Goal: Information Seeking & Learning: Learn about a topic

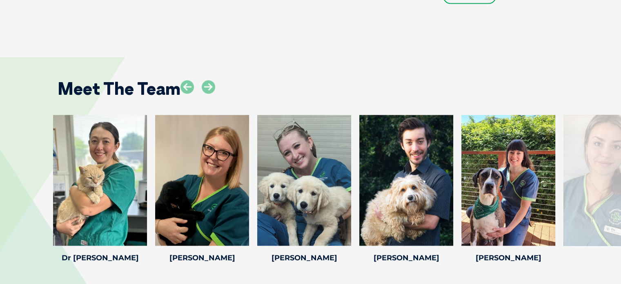
scroll to position [1347, 0]
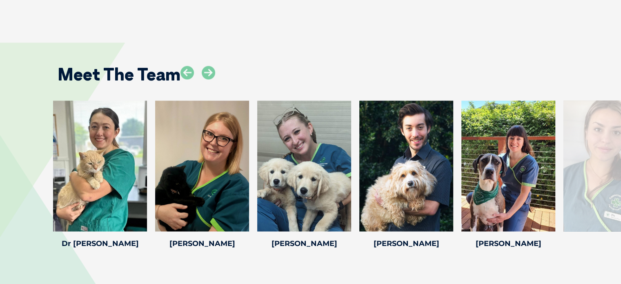
click at [616, 161] on div at bounding box center [610, 165] width 94 height 131
click at [595, 167] on div at bounding box center [610, 165] width 94 height 131
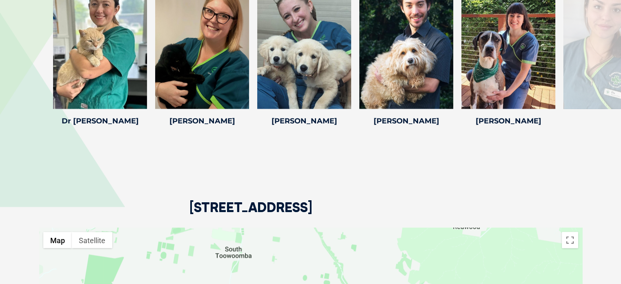
scroll to position [1469, 0]
click at [109, 121] on h4 "Dr [PERSON_NAME]" at bounding box center [100, 120] width 94 height 7
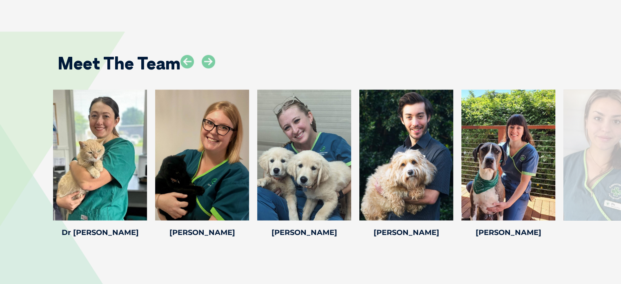
scroll to position [1347, 0]
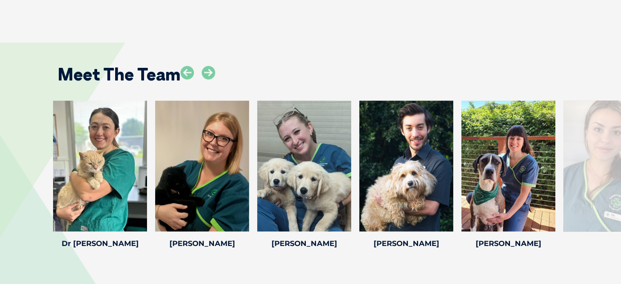
click at [605, 162] on div at bounding box center [610, 165] width 94 height 131
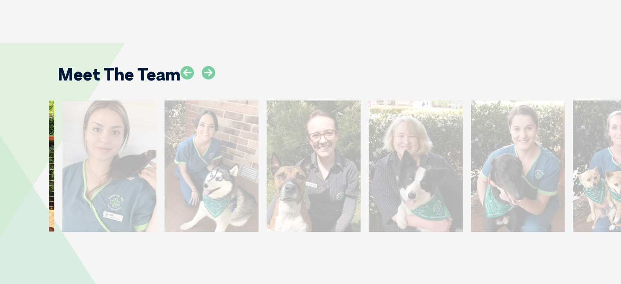
drag, startPoint x: 605, startPoint y: 162, endPoint x: 104, endPoint y: 163, distance: 501.2
click at [104, 163] on div at bounding box center [109, 165] width 94 height 131
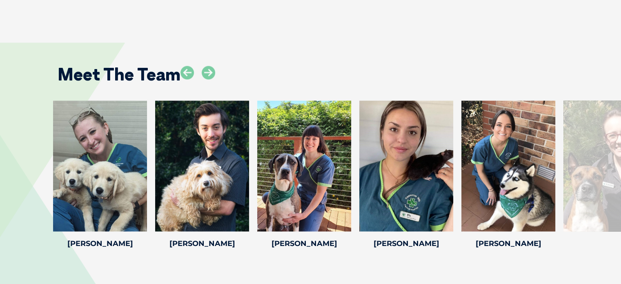
drag, startPoint x: 571, startPoint y: 151, endPoint x: 73, endPoint y: 129, distance: 498.8
click at [0, 130] on div "Dr [PERSON_NAME] Dr [PERSON_NAME] [PERSON_NAME] has worked in the veterinary in…" at bounding box center [310, 175] width 621 height 150
click at [207, 71] on icon at bounding box center [208, 72] width 13 height 13
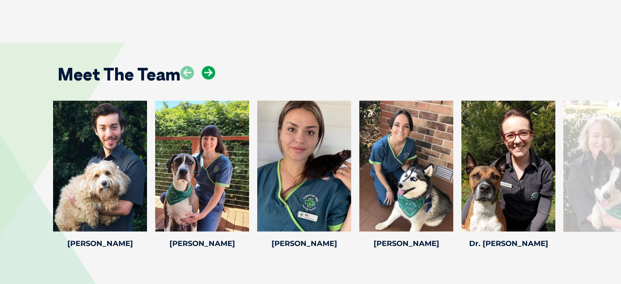
click at [207, 71] on icon at bounding box center [208, 72] width 13 height 13
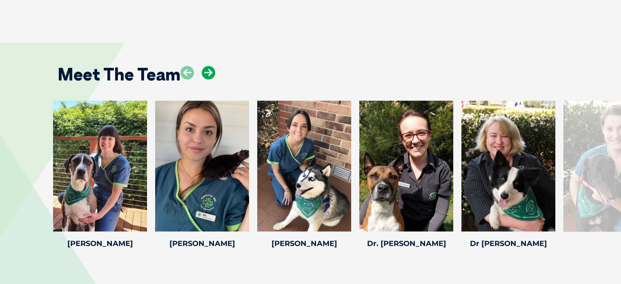
click at [207, 71] on icon at bounding box center [208, 72] width 13 height 13
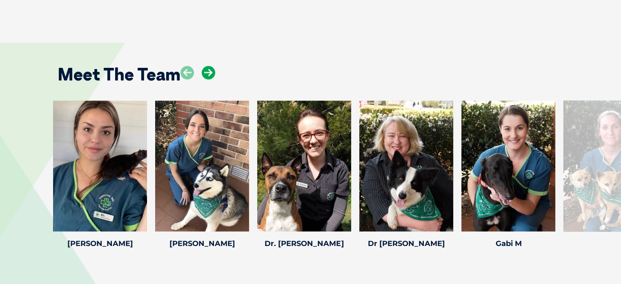
click at [207, 71] on icon at bounding box center [208, 72] width 13 height 13
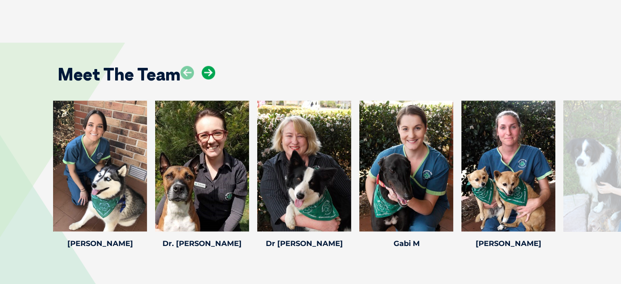
click at [207, 71] on icon at bounding box center [208, 72] width 13 height 13
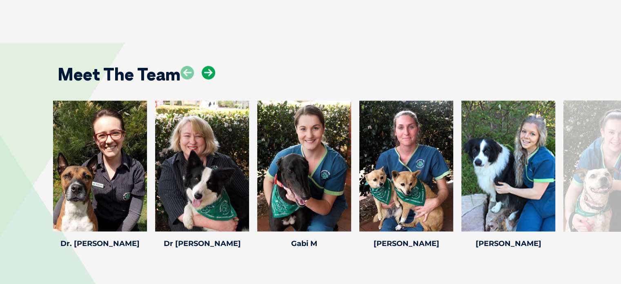
click at [207, 71] on icon at bounding box center [208, 72] width 13 height 13
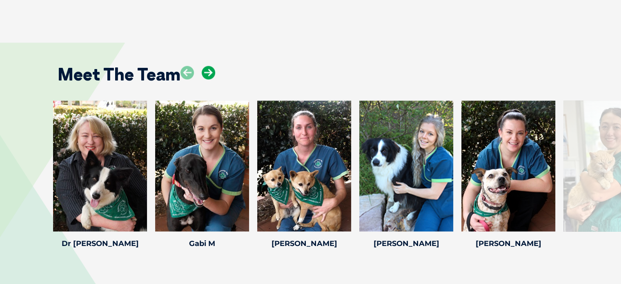
click at [207, 71] on icon at bounding box center [208, 72] width 13 height 13
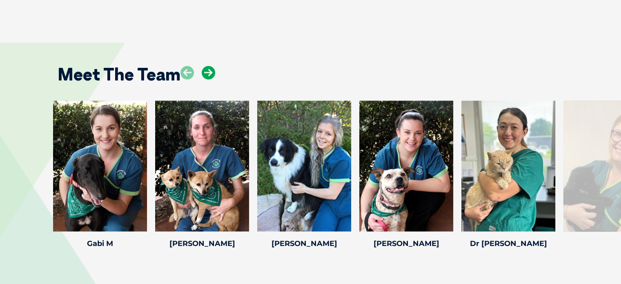
click at [207, 71] on icon at bounding box center [208, 72] width 13 height 13
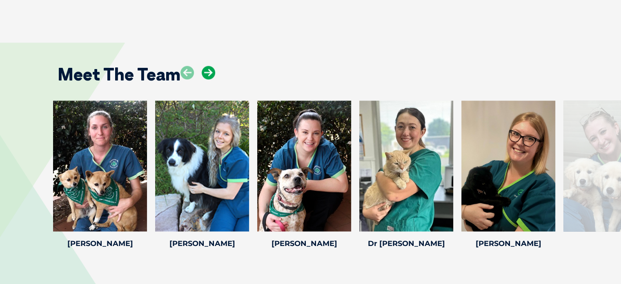
click at [207, 71] on icon at bounding box center [208, 72] width 13 height 13
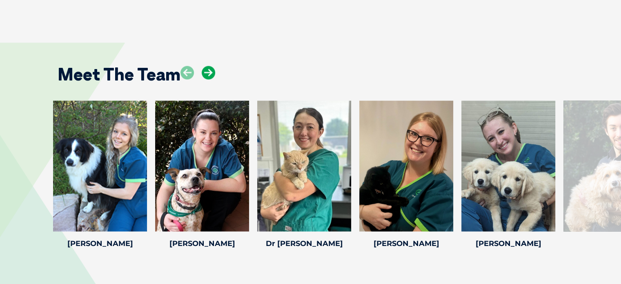
click at [207, 71] on icon at bounding box center [208, 72] width 13 height 13
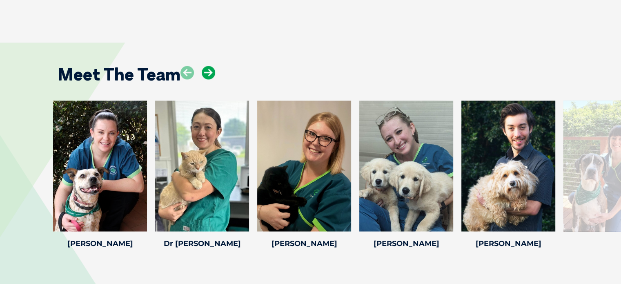
click at [207, 71] on icon at bounding box center [208, 72] width 13 height 13
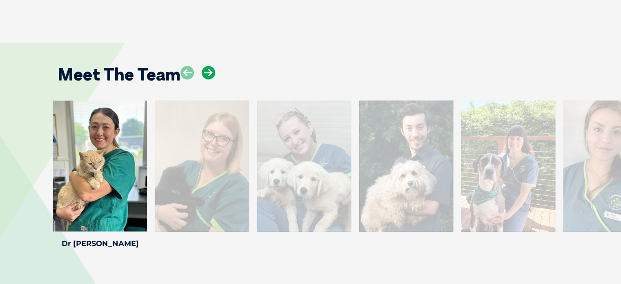
click at [207, 71] on icon at bounding box center [208, 72] width 13 height 13
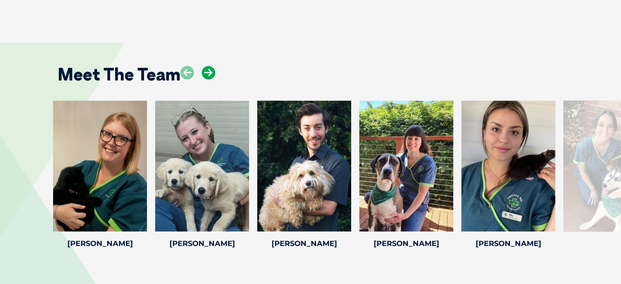
click at [207, 71] on icon at bounding box center [208, 72] width 13 height 13
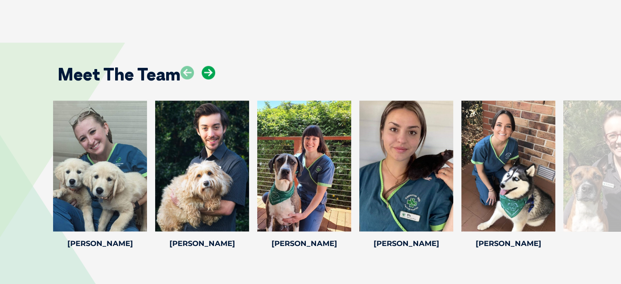
click at [207, 71] on icon at bounding box center [208, 72] width 13 height 13
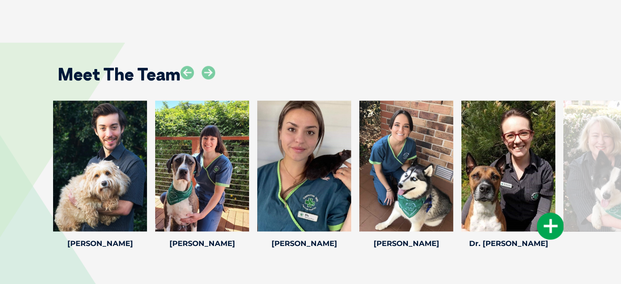
click at [487, 142] on div at bounding box center [508, 165] width 94 height 131
click at [501, 242] on h4 "Dr. [PERSON_NAME]" at bounding box center [508, 242] width 94 height 7
click at [207, 71] on icon at bounding box center [208, 72] width 13 height 13
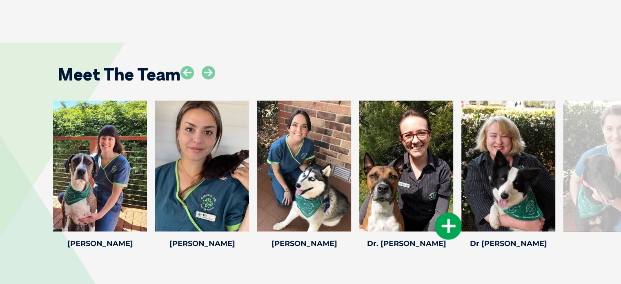
click at [391, 133] on div at bounding box center [406, 165] width 94 height 131
click at [442, 229] on icon at bounding box center [448, 225] width 27 height 27
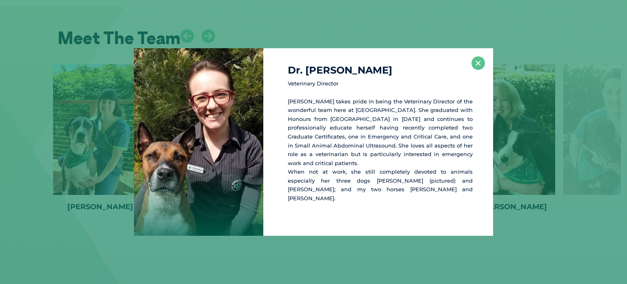
scroll to position [1384, 0]
click at [478, 70] on button "×" at bounding box center [477, 62] width 13 height 13
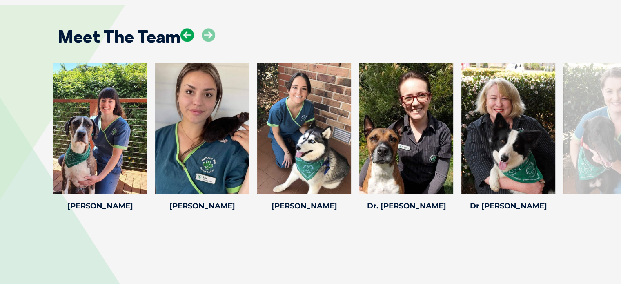
click at [188, 34] on icon at bounding box center [186, 34] width 13 height 13
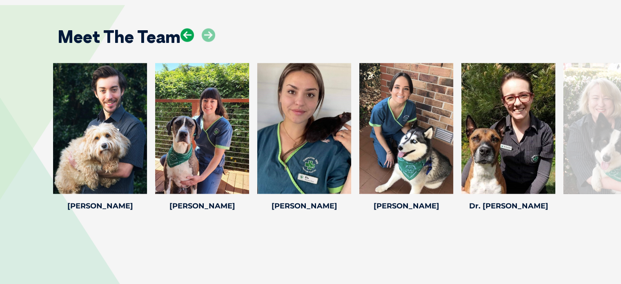
click at [188, 34] on icon at bounding box center [186, 34] width 13 height 13
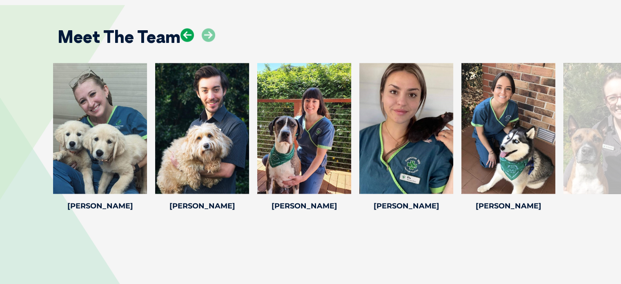
click at [188, 34] on icon at bounding box center [186, 34] width 13 height 13
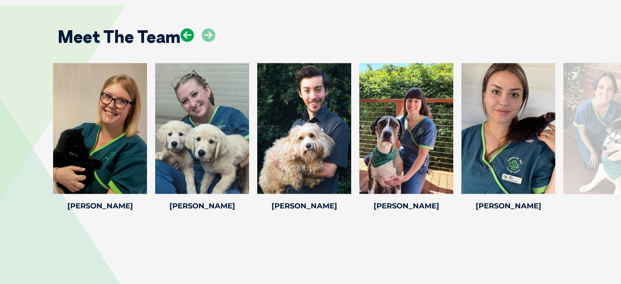
click at [188, 34] on icon at bounding box center [186, 34] width 13 height 13
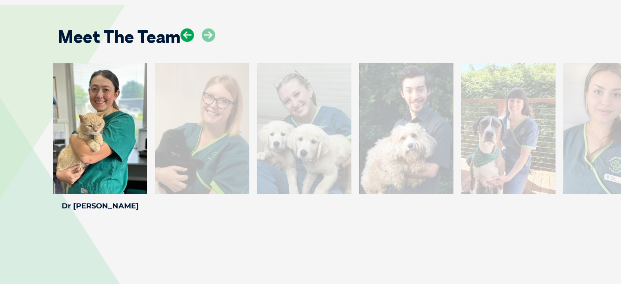
click at [188, 34] on icon at bounding box center [186, 34] width 13 height 13
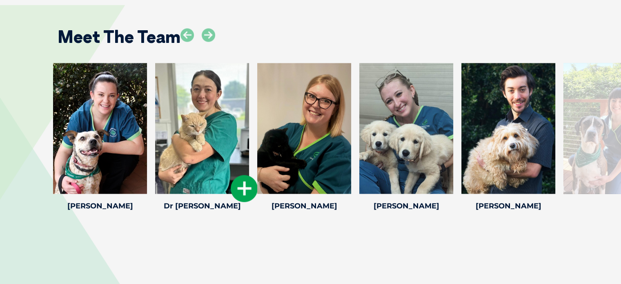
click at [251, 191] on icon at bounding box center [244, 188] width 27 height 27
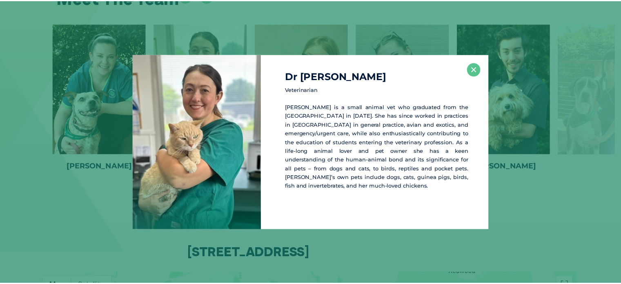
scroll to position [1423, 0]
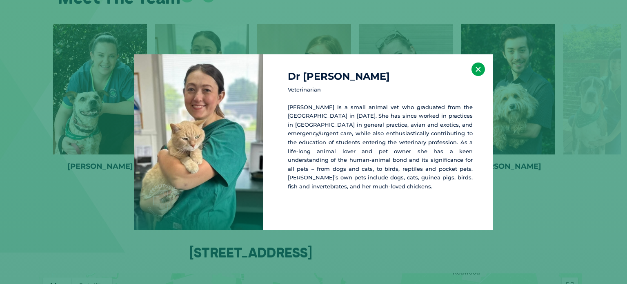
click at [478, 68] on button "×" at bounding box center [477, 68] width 13 height 13
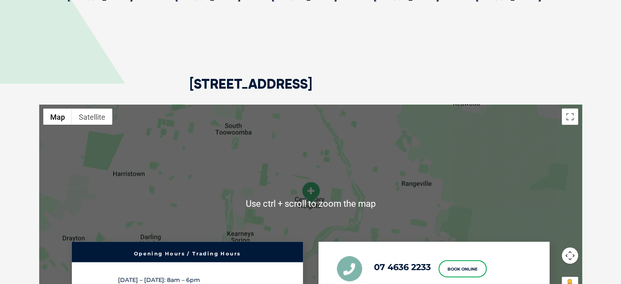
scroll to position [1587, 0]
